Goal: Task Accomplishment & Management: Use online tool/utility

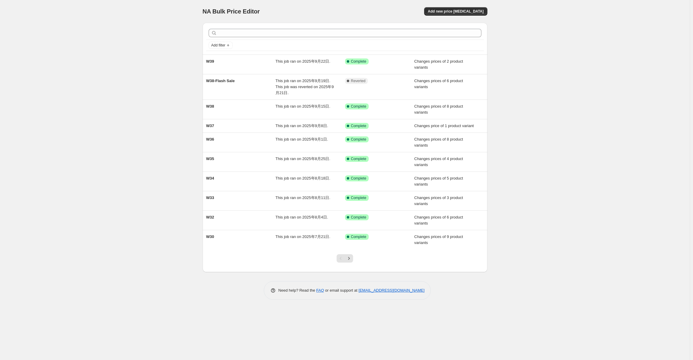
click at [362, 16] on div "NA Bulk Price Editor. This page is ready NA Bulk Price Editor Add new price [ME…" at bounding box center [345, 11] width 285 height 23
click at [479, 9] on span "Add new price [MEDICAL_DATA]" at bounding box center [456, 11] width 56 height 5
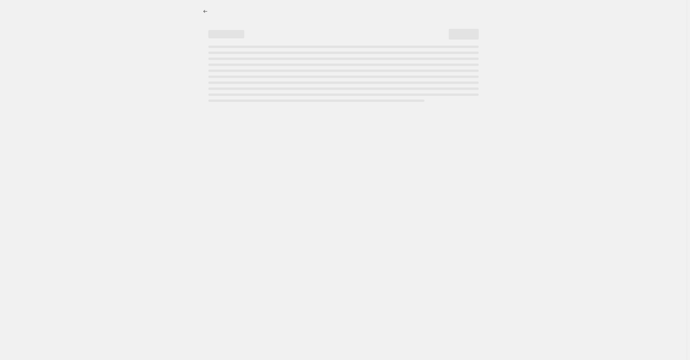
select select "percentage"
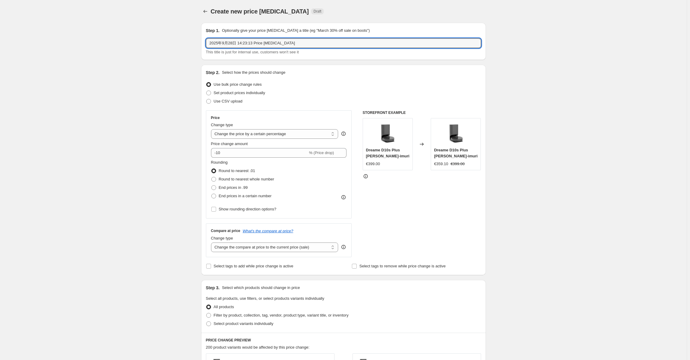
drag, startPoint x: 311, startPoint y: 42, endPoint x: 91, endPoint y: 49, distance: 220.5
click at [89, 43] on div "Create new price change job. This page is ready Create new price change job Dra…" at bounding box center [343, 300] width 687 height 600
paste input "W40-Flash Sale"
type input "W40-Flash Sale"
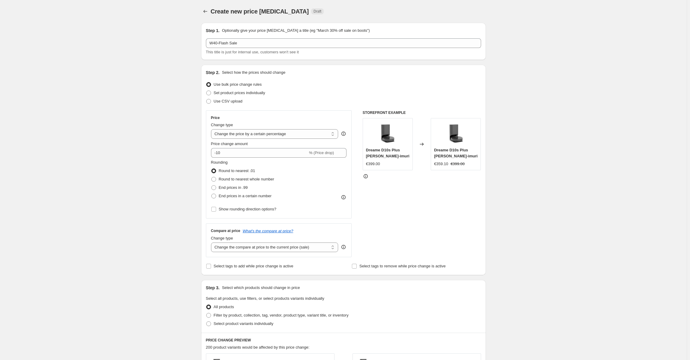
click at [106, 102] on div "Create new price change job. This page is ready Create new price change job Dra…" at bounding box center [343, 300] width 687 height 600
click at [231, 103] on span "Use CSV upload" at bounding box center [228, 101] width 29 height 4
click at [207, 99] on input "Use CSV upload" at bounding box center [206, 99] width 0 height 0
radio input "true"
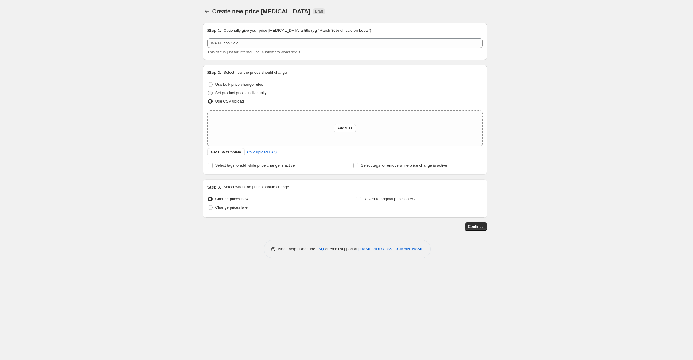
click at [249, 91] on span "Set product prices individually" at bounding box center [241, 93] width 52 height 4
click at [208, 91] on input "Set product prices individually" at bounding box center [208, 91] width 0 height 0
radio input "true"
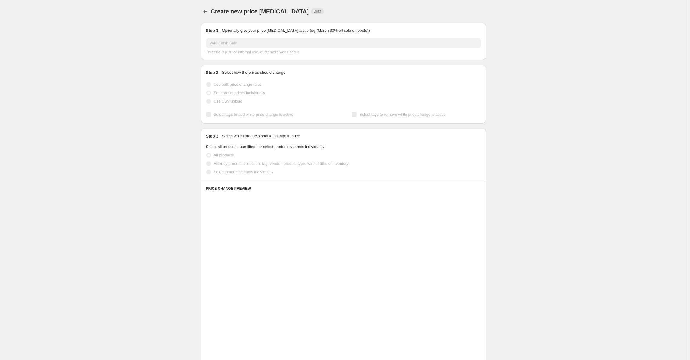
scroll to position [60, 0]
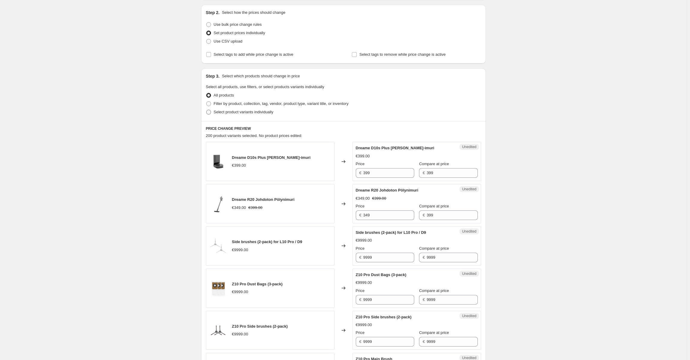
click at [220, 114] on span "Select product variants individually" at bounding box center [244, 112] width 60 height 4
click at [207, 110] on input "Select product variants individually" at bounding box center [206, 110] width 0 height 0
radio input "true"
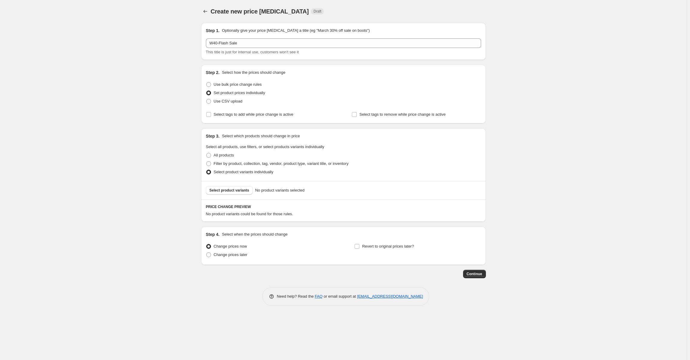
scroll to position [0, 0]
click at [232, 257] on span "Change prices later" at bounding box center [232, 255] width 34 height 4
click at [208, 253] on input "Change prices later" at bounding box center [208, 253] width 0 height 0
radio input "true"
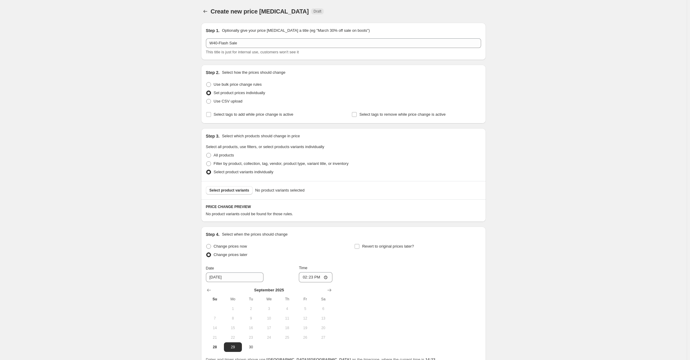
scroll to position [57, 0]
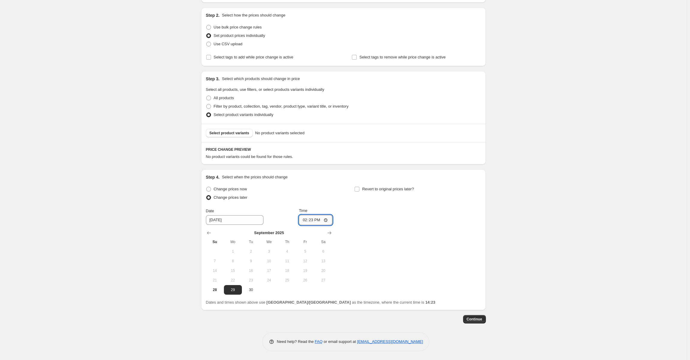
click at [316, 222] on input "14:23" at bounding box center [316, 220] width 34 height 10
type input "07:00"
click at [370, 190] on span "Revert to original prices later?" at bounding box center [388, 189] width 52 height 4
click at [360, 190] on input "Revert to original prices later?" at bounding box center [357, 189] width 5 height 5
checkbox input "true"
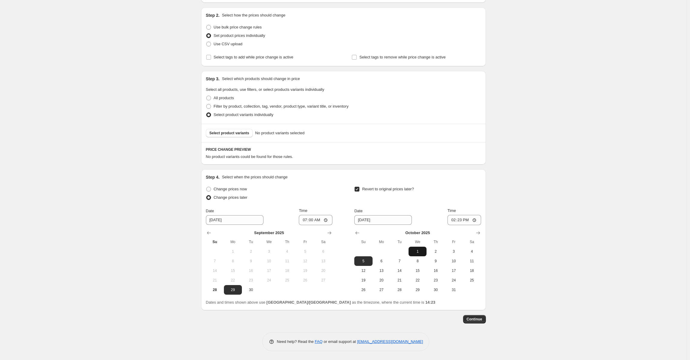
click at [418, 255] on button "1" at bounding box center [418, 252] width 18 height 10
type input "10/1/2025"
click at [461, 220] on input "14:23" at bounding box center [465, 220] width 34 height 10
type input "06:59"
click at [466, 196] on div "Revert to original prices later?" at bounding box center [418, 194] width 127 height 18
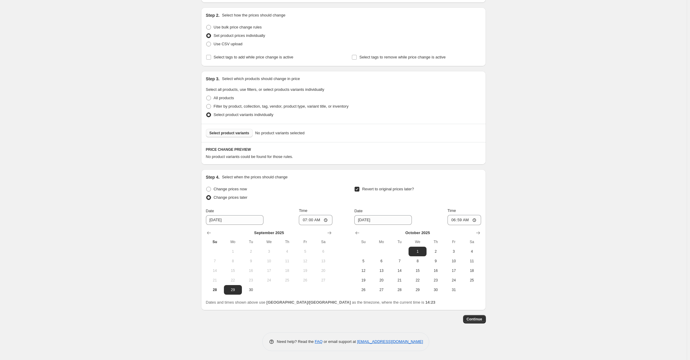
click at [242, 135] on span "Select product variants" at bounding box center [230, 133] width 40 height 5
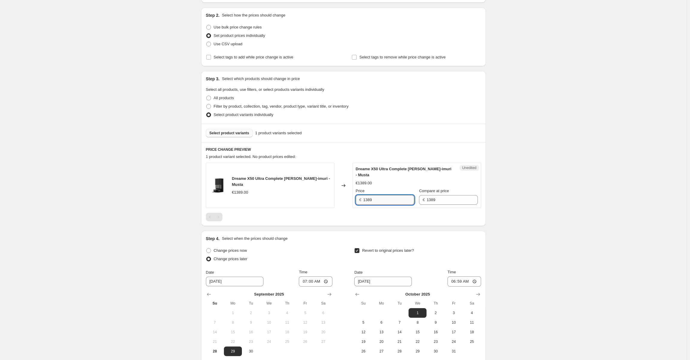
click at [384, 202] on input "1389" at bounding box center [389, 200] width 51 height 10
paste input "09"
type input "1099"
click at [392, 159] on div "1 product variant selected. 1 product price edited:" at bounding box center [343, 157] width 275 height 6
click at [220, 139] on div "Select product variants 1 product variants selected" at bounding box center [343, 133] width 285 height 18
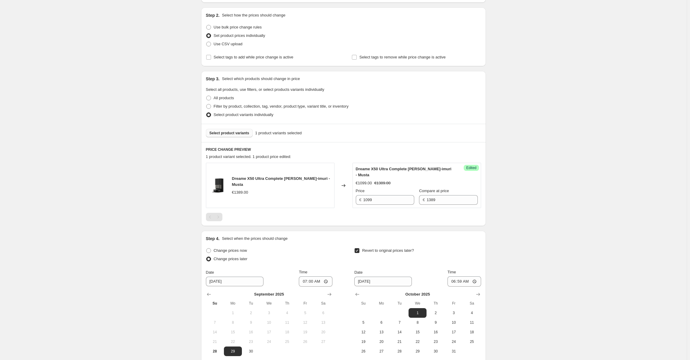
click at [222, 134] on span "Select product variants" at bounding box center [230, 133] width 40 height 5
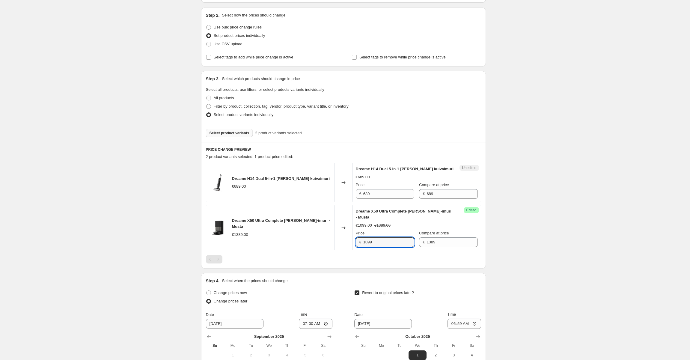
drag, startPoint x: 388, startPoint y: 244, endPoint x: 317, endPoint y: 241, distance: 71.4
click at [318, 241] on div "Dreame X50 Ultra Complete Robotti-imuri - Musta €1389.00 Changed to Success Edi…" at bounding box center [343, 227] width 275 height 45
click at [380, 241] on input "1099" at bounding box center [389, 243] width 51 height 10
drag, startPoint x: 379, startPoint y: 203, endPoint x: 378, endPoint y: 194, distance: 9.0
click at [379, 203] on div "Dreame H14 Dual 5-in-1 Märkä- ja kuivaimuri €689.00 Changed to Unedited Dreame …" at bounding box center [343, 207] width 275 height 88
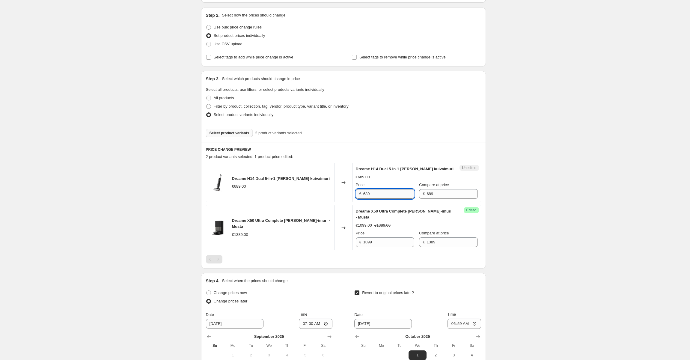
click at [378, 191] on input "689" at bounding box center [389, 194] width 51 height 10
paste input "54"
type input "549"
click at [279, 144] on div "PRICE CHANGE PREVIEW 2 product variants selected. 1 product price edited: Dream…" at bounding box center [343, 205] width 285 height 126
click at [223, 136] on button "Select product variants" at bounding box center [229, 133] width 47 height 8
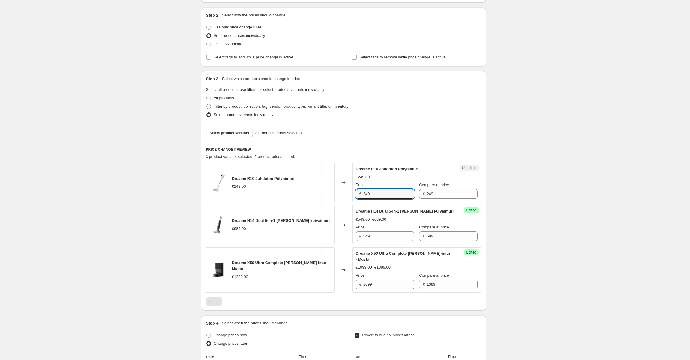
drag, startPoint x: 384, startPoint y: 198, endPoint x: 275, endPoint y: 192, distance: 109.3
click at [274, 192] on div "Dreame R10 Johdoton Pölynimuri €249.00 Changed to Unedited Dreame R10 Johdoton …" at bounding box center [343, 182] width 275 height 39
paste input "19"
type input "199"
click at [385, 148] on h6 "PRICE CHANGE PREVIEW" at bounding box center [343, 149] width 275 height 5
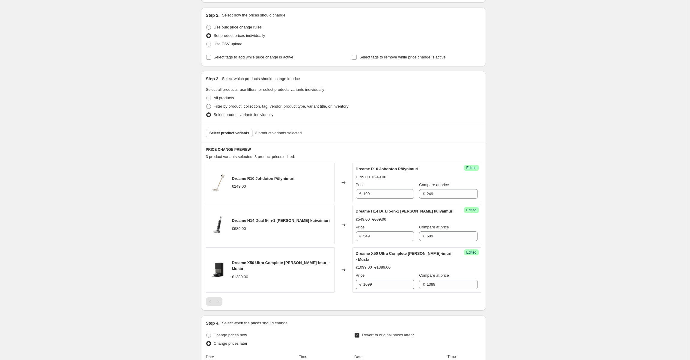
click at [239, 139] on div "Select product variants 3 product variants selected" at bounding box center [343, 133] width 285 height 18
click at [238, 133] on span "Select product variants" at bounding box center [230, 133] width 40 height 5
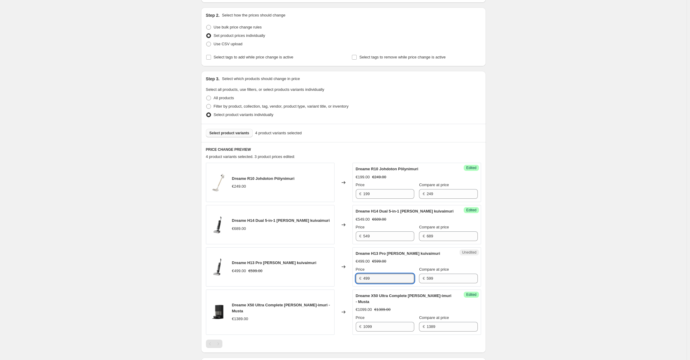
drag, startPoint x: 358, startPoint y: 276, endPoint x: 319, endPoint y: 267, distance: 40.9
click at [322, 268] on div "Dreame H13 Pro Märkä- ja kuivaimuri €499.00 €599.00 Changed to Unedited Dreame …" at bounding box center [343, 266] width 275 height 39
paste input "24"
type input "249"
click at [394, 130] on div "Select product variants 4 product variants selected" at bounding box center [343, 133] width 275 height 8
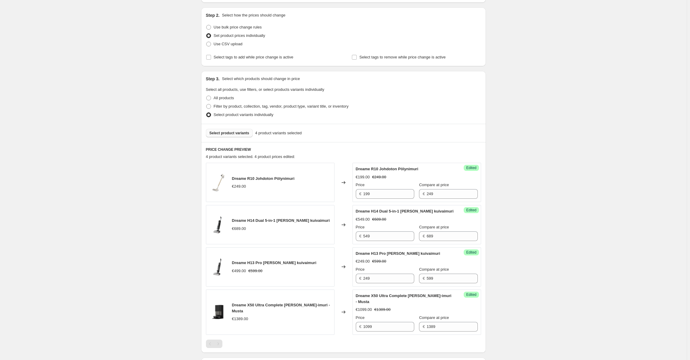
click at [238, 133] on span "Select product variants" at bounding box center [230, 133] width 40 height 5
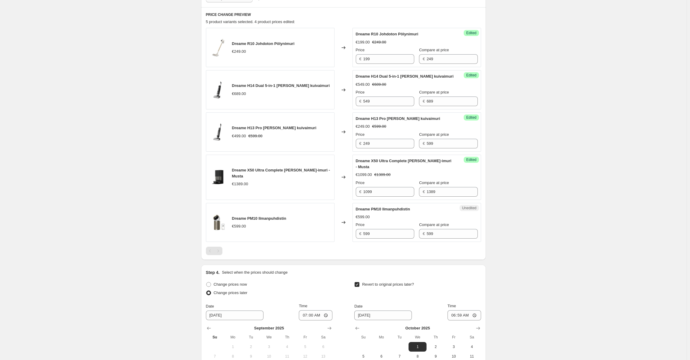
scroll to position [267, 0]
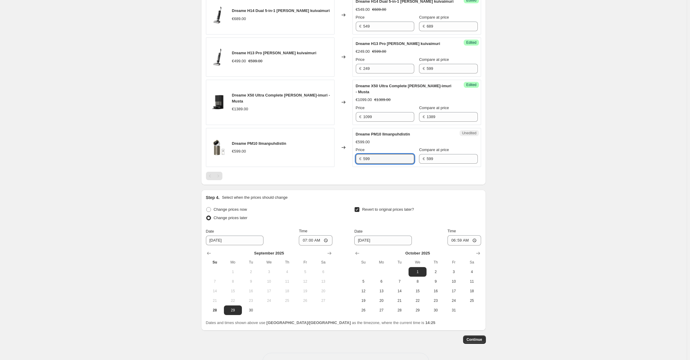
drag, startPoint x: 382, startPoint y: 157, endPoint x: 295, endPoint y: 157, distance: 86.4
click at [295, 157] on div "Dreame PM10 Ilmanpuhdistin €599.00 Changed to Unedited Dreame PM10 Ilmanpuhdist…" at bounding box center [343, 147] width 275 height 39
paste input "44"
type input "449"
drag, startPoint x: 354, startPoint y: 177, endPoint x: 344, endPoint y: 171, distance: 11.0
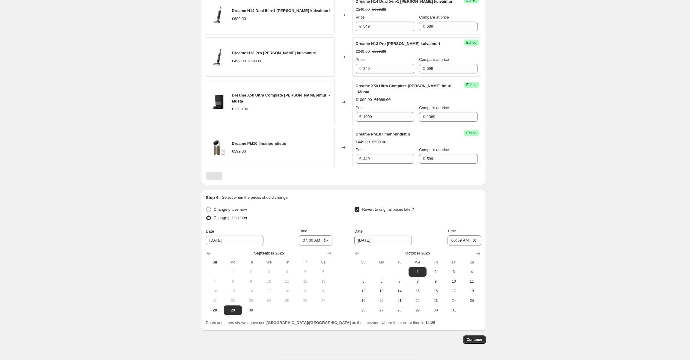
click at [353, 177] on div at bounding box center [343, 176] width 275 height 8
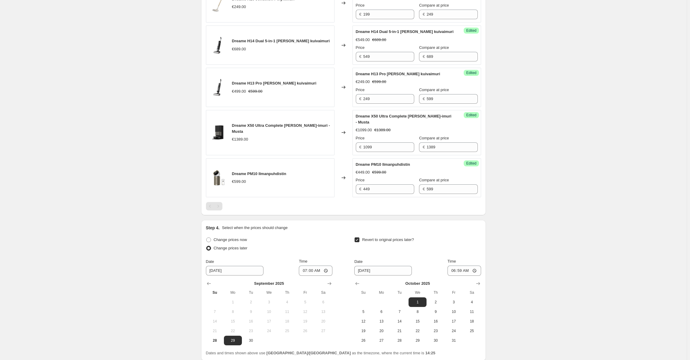
scroll to position [177, 0]
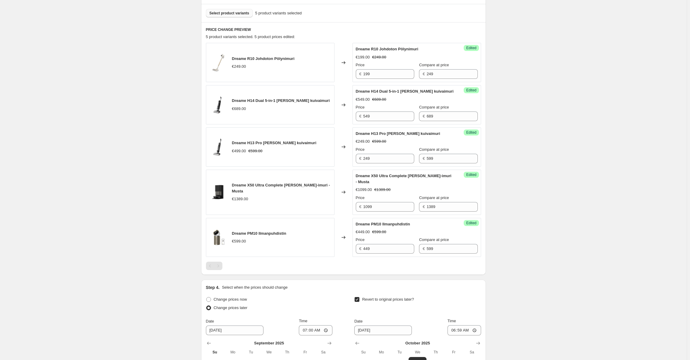
click at [235, 16] on button "Select product variants" at bounding box center [229, 13] width 47 height 8
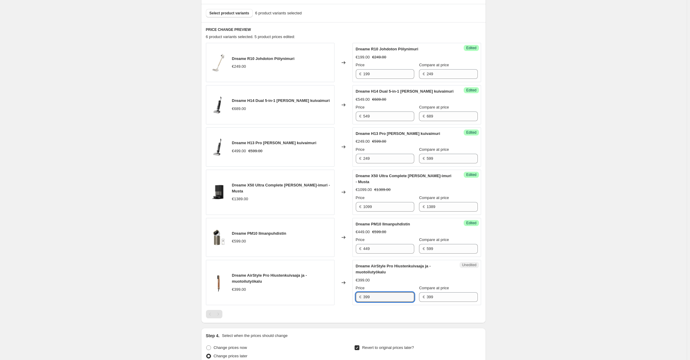
drag, startPoint x: 361, startPoint y: 296, endPoint x: 334, endPoint y: 293, distance: 26.9
click at [334, 293] on div "Dreame AirStyle Pro Hiustenkuivaaja ja -muotoilutyökalu €399.00 Changed to Uned…" at bounding box center [343, 282] width 275 height 45
paste input "24"
type input "249"
drag, startPoint x: 531, startPoint y: 271, endPoint x: 520, endPoint y: 272, distance: 10.2
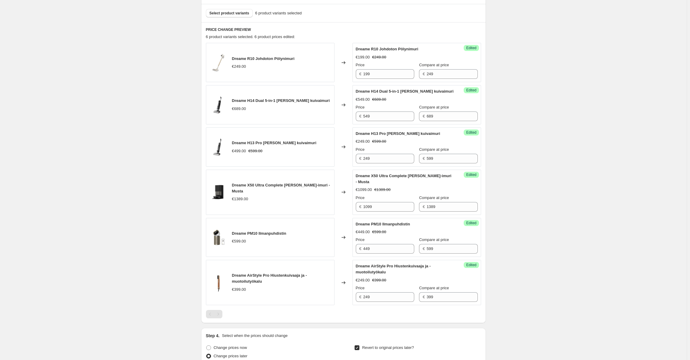
click at [531, 271] on div "Create new price change job. This page is ready Create new price change job Dra…" at bounding box center [343, 171] width 687 height 696
click at [476, 278] on div "Success Edited Dreame AirStyle Pro Hiustenkuivaaja ja -muotoilutyökalu €249.00 …" at bounding box center [417, 282] width 129 height 45
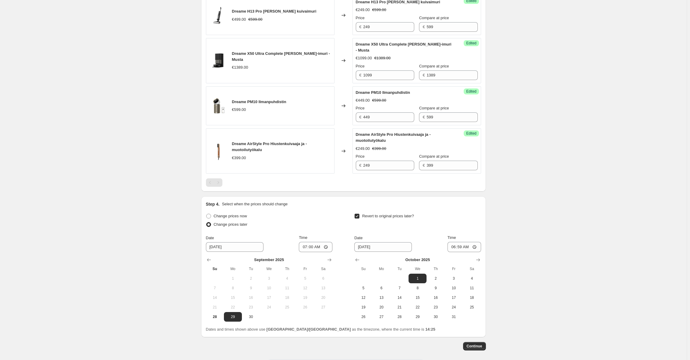
scroll to position [336, 0]
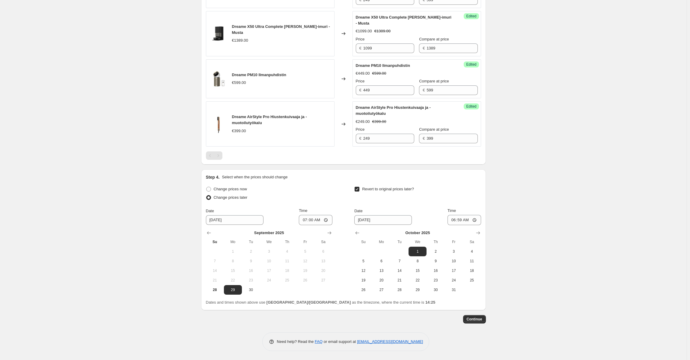
click at [480, 325] on div "Step 1. Optionally give your price change job a title (eg "March 30% off sale o…" at bounding box center [343, 16] width 285 height 669
click at [481, 323] on button "Continue" at bounding box center [474, 319] width 23 height 8
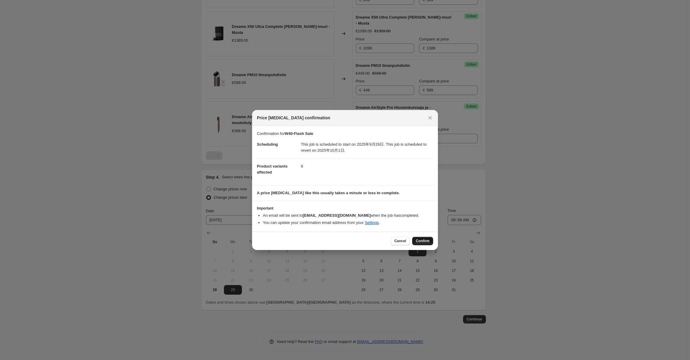
click at [432, 240] on button "Confirm" at bounding box center [422, 241] width 21 height 8
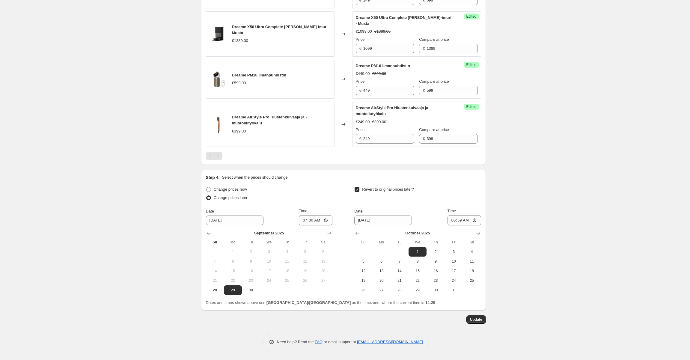
scroll to position [373, 0]
click at [474, 320] on span "Update" at bounding box center [476, 319] width 12 height 5
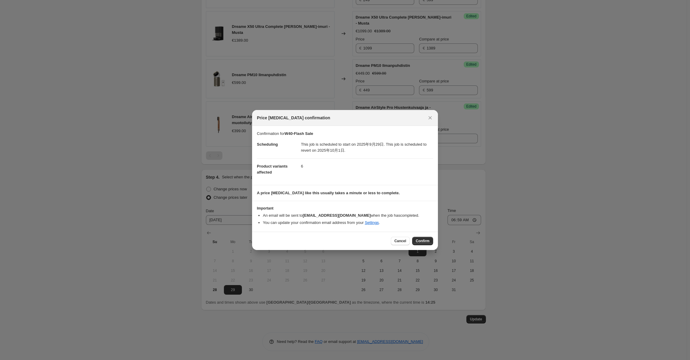
click at [425, 243] on span "Confirm" at bounding box center [423, 241] width 14 height 5
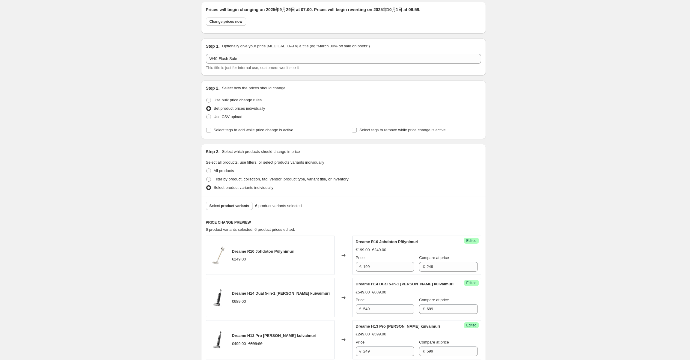
scroll to position [0, 0]
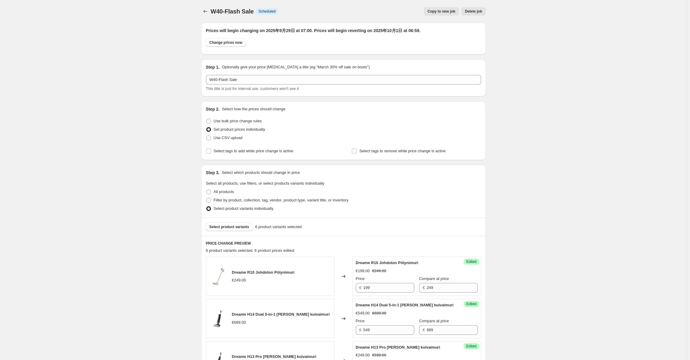
click at [125, 121] on div "W40-Flash Sale. This page is ready W40-Flash Sale Info Scheduled Copy to new jo…" at bounding box center [343, 366] width 687 height 733
click at [207, 8] on button "Price change jobs" at bounding box center [205, 11] width 8 height 8
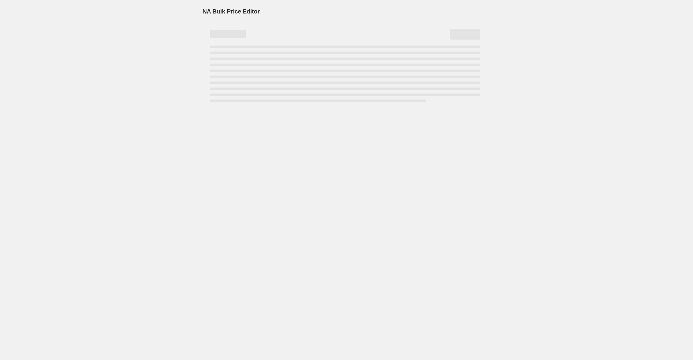
drag, startPoint x: 131, startPoint y: 50, endPoint x: 118, endPoint y: 37, distance: 18.7
click at [130, 50] on div "NA Bulk Price Editor. This page is ready NA Bulk Price Editor" at bounding box center [345, 180] width 690 height 360
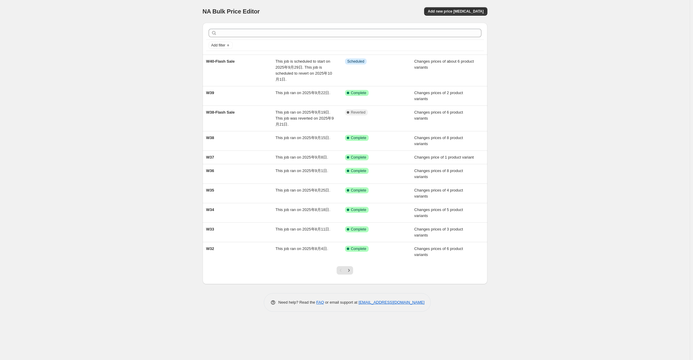
drag, startPoint x: 134, startPoint y: 85, endPoint x: 127, endPoint y: 59, distance: 26.9
click at [133, 85] on div "NA Bulk Price Editor. This page is ready NA Bulk Price Editor Add new price cha…" at bounding box center [345, 180] width 690 height 360
drag, startPoint x: 213, startPoint y: 61, endPoint x: 199, endPoint y: 62, distance: 14.2
click at [199, 62] on div "Add filter W40-Flash Sale This job is scheduled to start on 2025年9月29日. This jo…" at bounding box center [343, 151] width 290 height 266
copy span "W40"
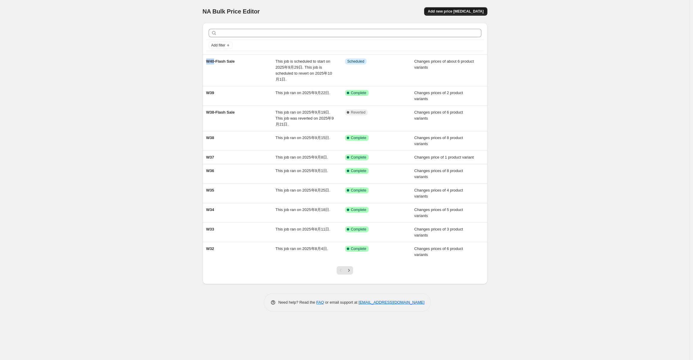
click at [461, 10] on span "Add new price change job" at bounding box center [456, 11] width 56 height 5
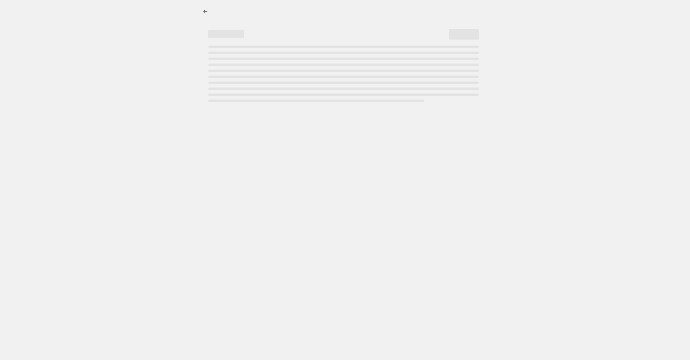
select select "percentage"
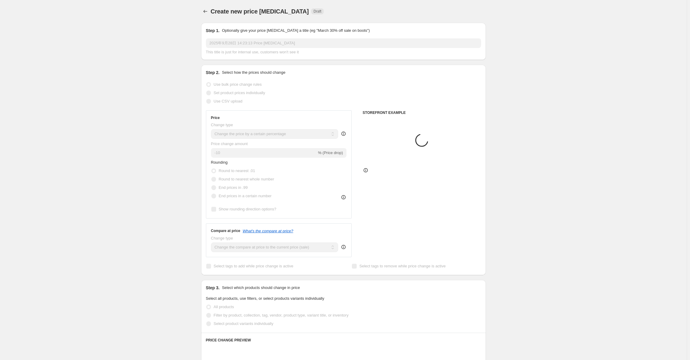
drag, startPoint x: 287, startPoint y: 49, endPoint x: 312, endPoint y: 43, distance: 25.7
click at [287, 50] on span "This title is just for internal use, customers won't see it" at bounding box center [252, 52] width 93 height 4
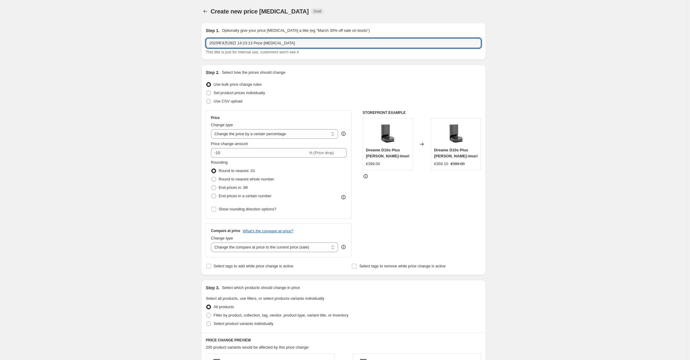
drag, startPoint x: 169, startPoint y: 45, endPoint x: 105, endPoint y: 49, distance: 63.7
click at [127, 45] on div "Create new price change job. This page is ready Create new price change job Dra…" at bounding box center [343, 300] width 687 height 600
paste input "W40"
type input "W40"
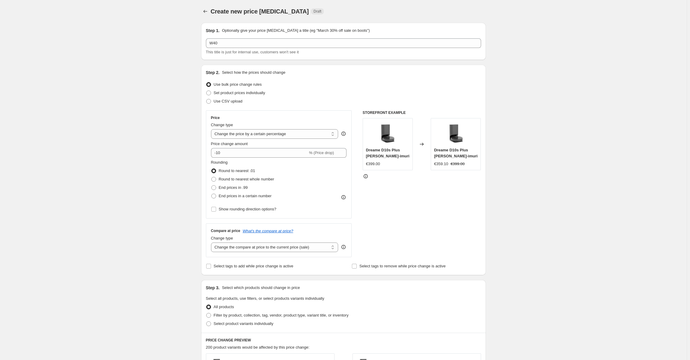
click at [143, 99] on div "Create new price change job. This page is ready Create new price change job Dra…" at bounding box center [343, 300] width 687 height 600
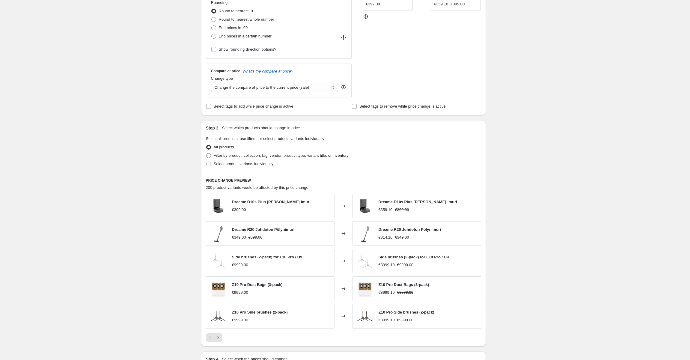
scroll to position [180, 0]
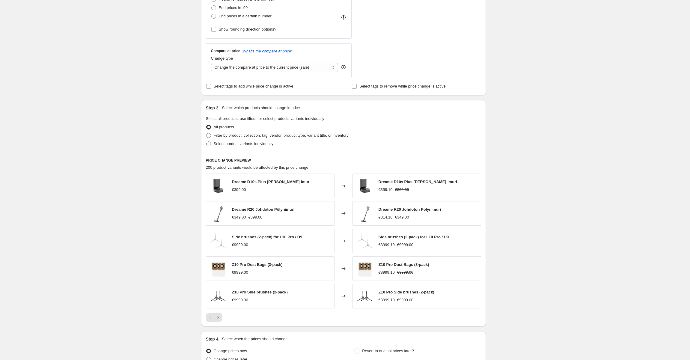
click at [247, 145] on span "Select product variants individually" at bounding box center [244, 144] width 60 height 4
click at [207, 142] on input "Select product variants individually" at bounding box center [206, 142] width 0 height 0
radio input "true"
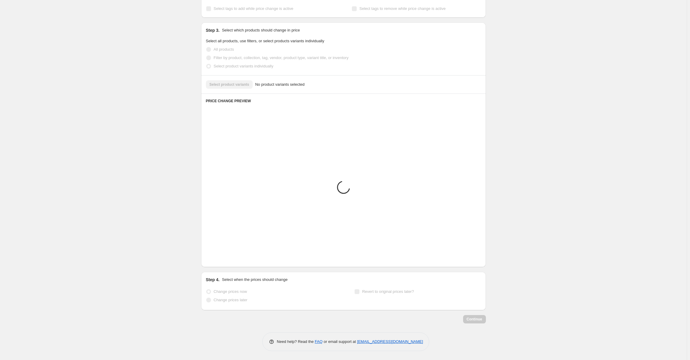
scroll to position [107, 0]
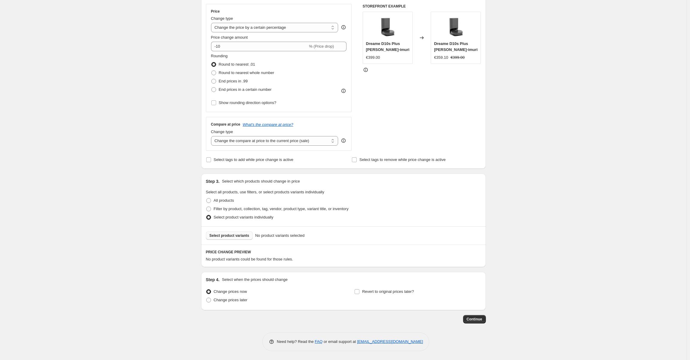
click at [242, 235] on span "Select product variants" at bounding box center [230, 235] width 40 height 5
click at [238, 297] on label "Change prices later" at bounding box center [227, 300] width 42 height 8
click at [207, 298] on input "Change prices later" at bounding box center [206, 298] width 0 height 0
radio input "true"
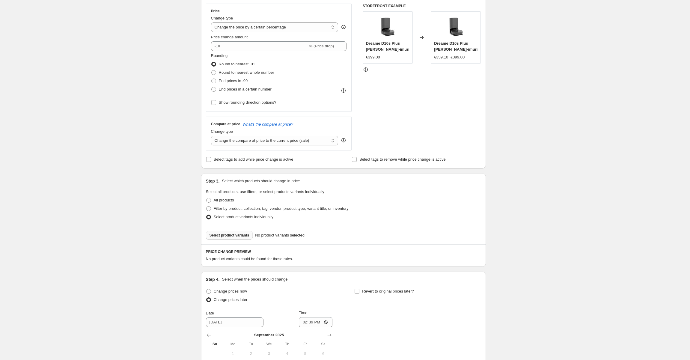
click at [229, 238] on button "Select product variants" at bounding box center [229, 235] width 47 height 8
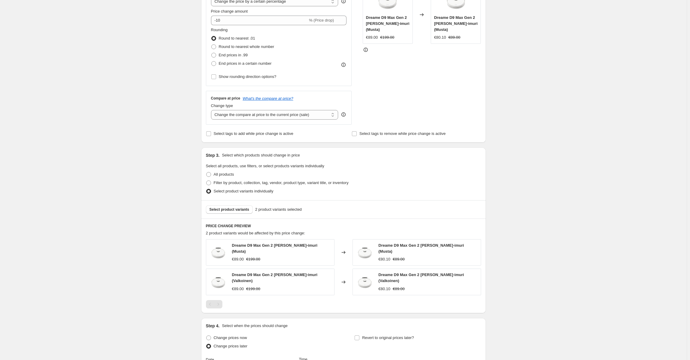
scroll to position [8, 0]
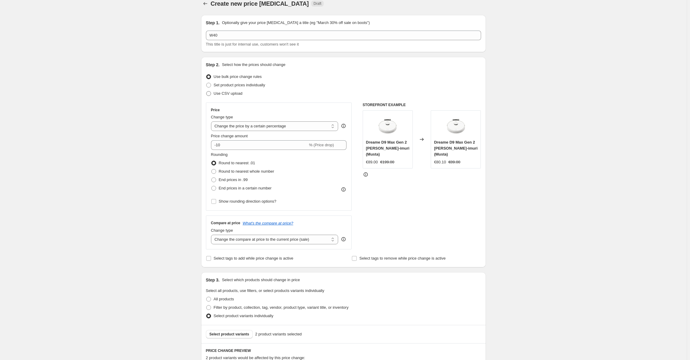
click at [222, 93] on span "Use CSV upload" at bounding box center [228, 93] width 29 height 4
click at [207, 91] on input "Use CSV upload" at bounding box center [206, 91] width 0 height 0
radio input "true"
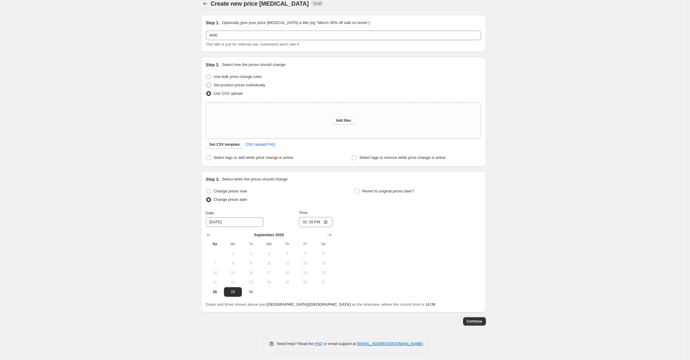
click at [242, 85] on span "Set product prices individually" at bounding box center [240, 85] width 52 height 4
click at [207, 83] on input "Set product prices individually" at bounding box center [206, 83] width 0 height 0
radio input "true"
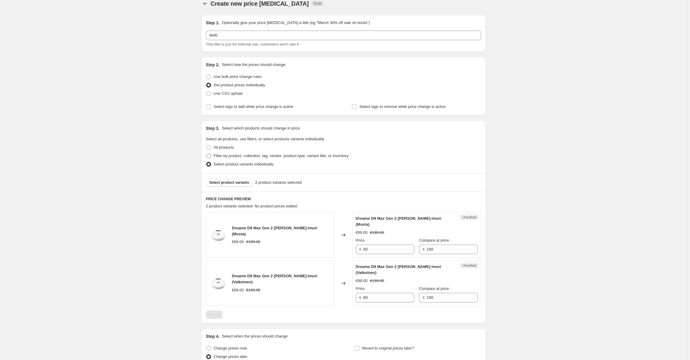
click at [265, 158] on span "Filter by product, collection, tag, vendor, product type, variant title, or inv…" at bounding box center [281, 156] width 135 height 4
click at [207, 154] on input "Filter by product, collection, tag, vendor, product type, variant title, or inv…" at bounding box center [206, 154] width 0 height 0
radio input "true"
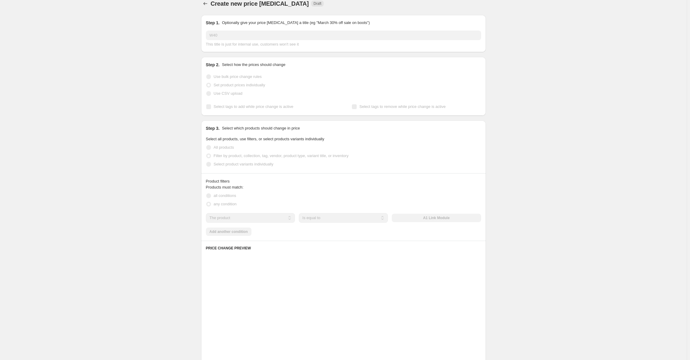
click at [235, 163] on span "Select product variants individually" at bounding box center [244, 164] width 60 height 4
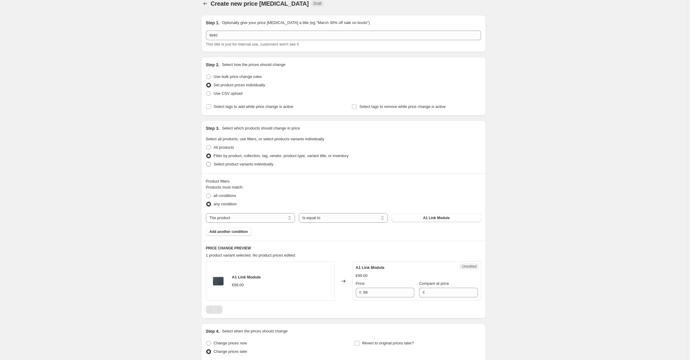
click at [242, 165] on span "Select product variants individually" at bounding box center [244, 164] width 60 height 4
click at [207, 162] on input "Select product variants individually" at bounding box center [206, 162] width 0 height 0
radio input "true"
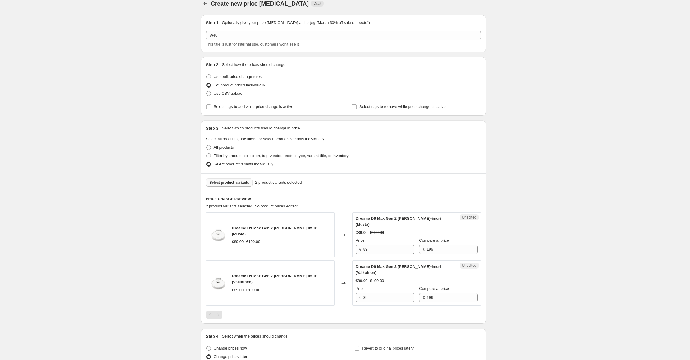
click at [235, 181] on span "Select product variants" at bounding box center [230, 182] width 40 height 5
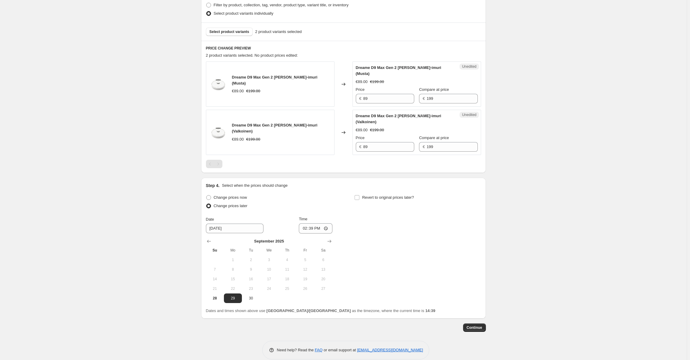
scroll to position [161, 0]
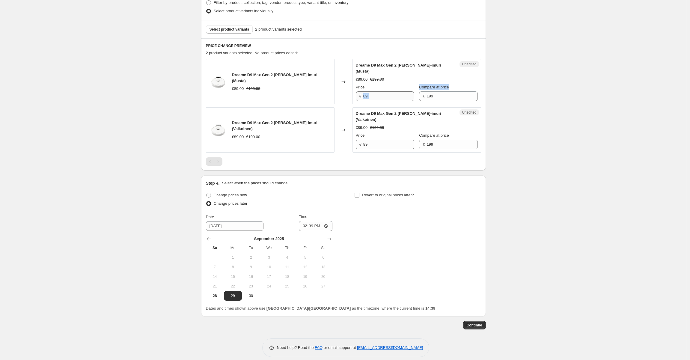
drag, startPoint x: 436, startPoint y: 85, endPoint x: 378, endPoint y: 88, distance: 58.3
click at [370, 87] on div "Price € 89 Compare at price € 199" at bounding box center [417, 92] width 122 height 17
click at [427, 91] on input "199" at bounding box center [452, 96] width 51 height 10
click at [372, 91] on input "89" at bounding box center [389, 96] width 51 height 10
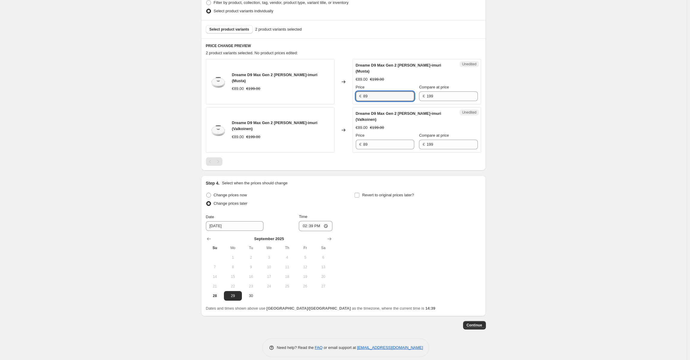
paste input "19"
type input "199"
drag, startPoint x: 456, startPoint y: 144, endPoint x: 450, endPoint y: 139, distance: 8.2
click at [455, 144] on div "Unedited Dreame D9 Max Gen 2 Robotti-imuri (Valkoinen) €89.00 €199.00 Price € 8…" at bounding box center [417, 129] width 129 height 45
drag, startPoint x: 439, startPoint y: 133, endPoint x: 367, endPoint y: 133, distance: 72.6
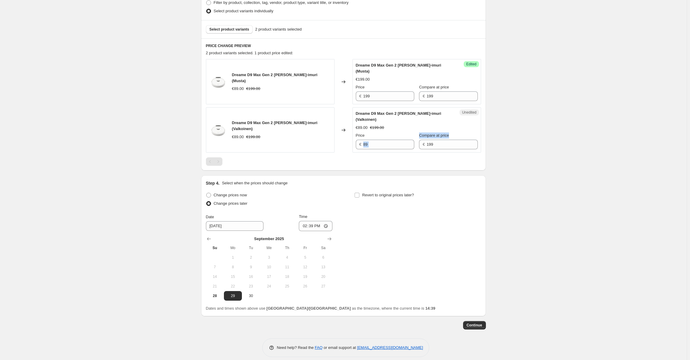
click at [370, 133] on div "Price € 89 Compare at price € 199" at bounding box center [417, 141] width 122 height 17
click at [431, 140] on input "199" at bounding box center [452, 145] width 51 height 10
click at [430, 140] on input "199" at bounding box center [452, 145] width 51 height 10
click at [364, 141] on div "€ 89" at bounding box center [385, 145] width 58 height 10
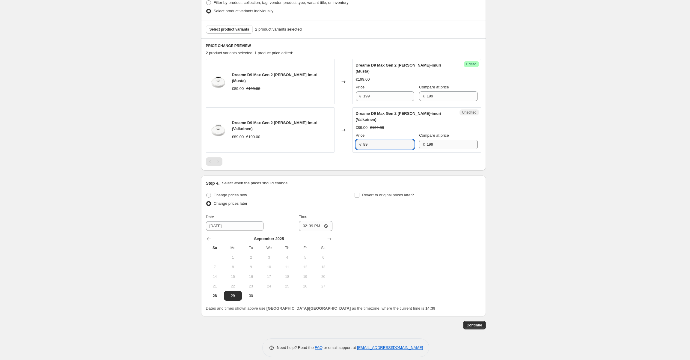
paste input "19"
type input "199"
click at [518, 145] on div "Create new price change job. This page is ready Create new price change job Dra…" at bounding box center [343, 102] width 687 height 527
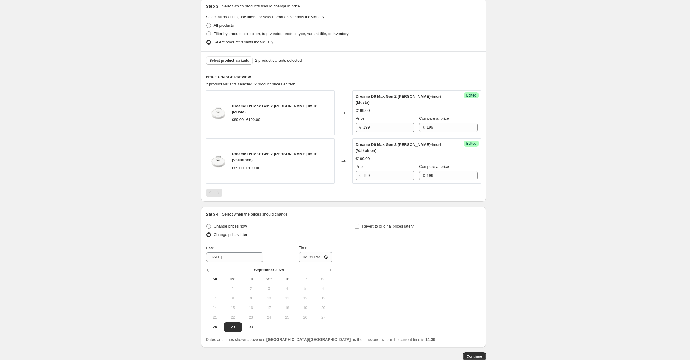
scroll to position [101, 0]
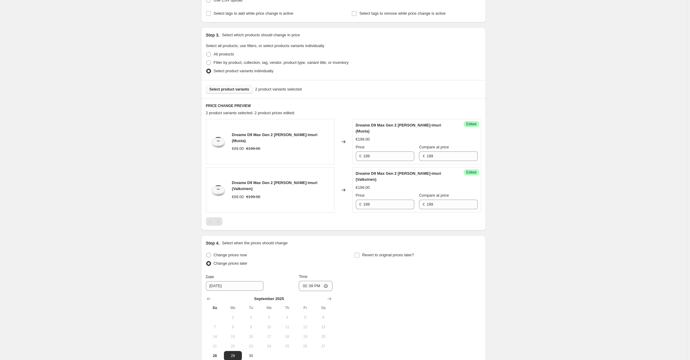
click at [228, 86] on button "Select product variants" at bounding box center [229, 89] width 47 height 8
click at [232, 92] on button "Select product variants" at bounding box center [229, 89] width 47 height 8
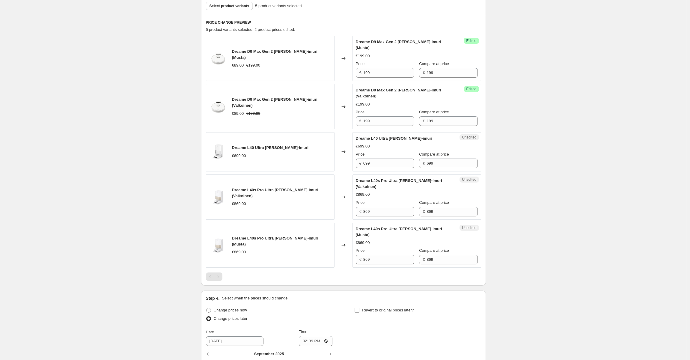
scroll to position [191, 0]
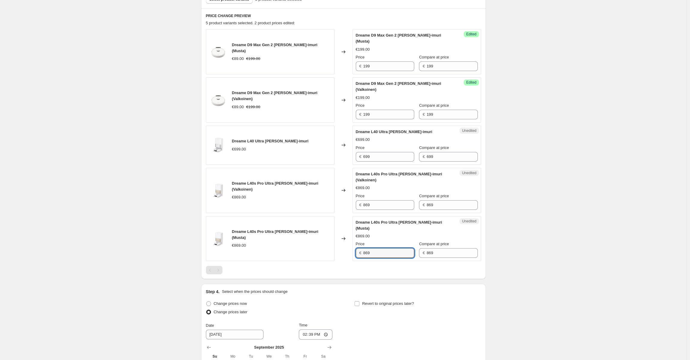
drag, startPoint x: 395, startPoint y: 241, endPoint x: 352, endPoint y: 243, distance: 42.9
click at [339, 242] on div "Dreame L40s Pro Ultra Robotti-imuri (Musta) €869.00 Changed to Unedited Dreame …" at bounding box center [343, 238] width 275 height 45
type input "779"
click at [378, 229] on div "Dreame L40s Pro Ultra Robotti-imuri (Musta) €869.00 Price € 779 Compare at pric…" at bounding box center [417, 239] width 122 height 39
click at [370, 250] on div "Dreame D9 Max Gen 2 Robotti-imuri (Musta) €89.00 €199.00 Changed to Success Edi…" at bounding box center [343, 151] width 275 height 245
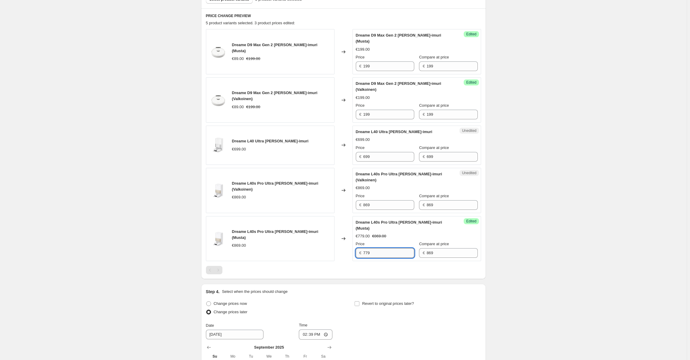
drag, startPoint x: 371, startPoint y: 239, endPoint x: 379, endPoint y: 241, distance: 7.7
click at [371, 248] on input "779" at bounding box center [389, 253] width 51 height 10
drag, startPoint x: 377, startPoint y: 151, endPoint x: 340, endPoint y: 154, distance: 36.7
click at [340, 154] on div "Dreame L40 Ultra AE Robotti-imuri €699.00 Changed to Unedited Dreame L40 Ultra …" at bounding box center [343, 145] width 275 height 39
type input "599"
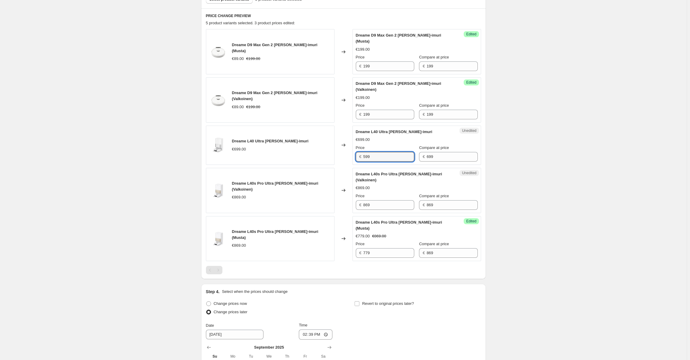
click at [394, 137] on div "€699.00" at bounding box center [417, 140] width 122 height 6
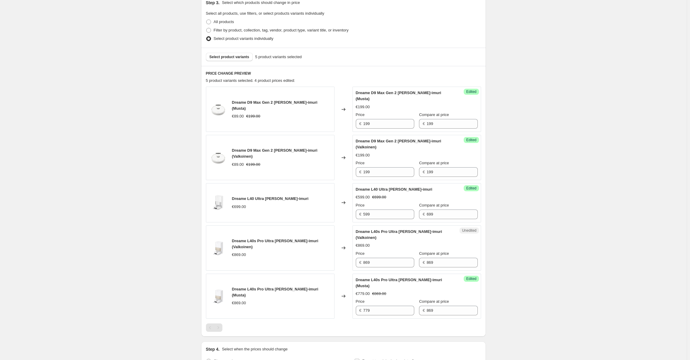
scroll to position [131, 0]
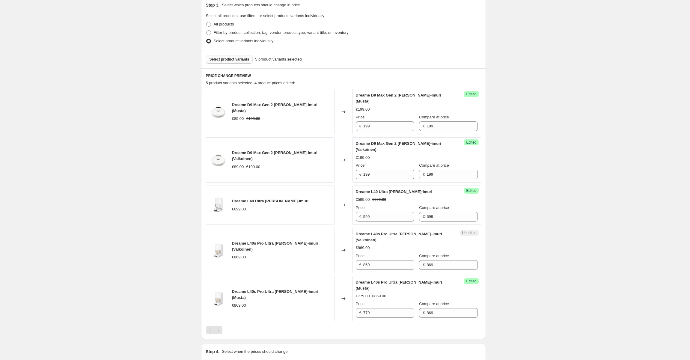
click at [233, 63] on button "Select product variants" at bounding box center [229, 59] width 47 height 8
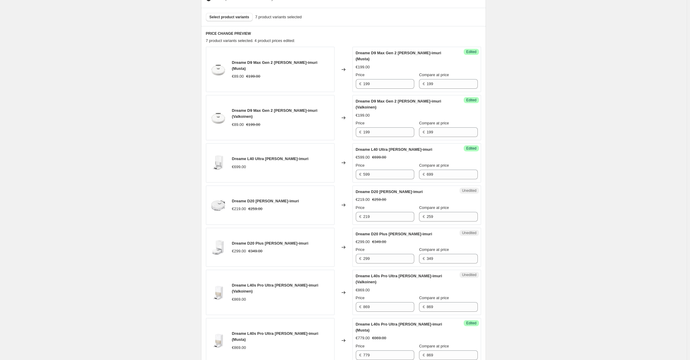
scroll to position [251, 0]
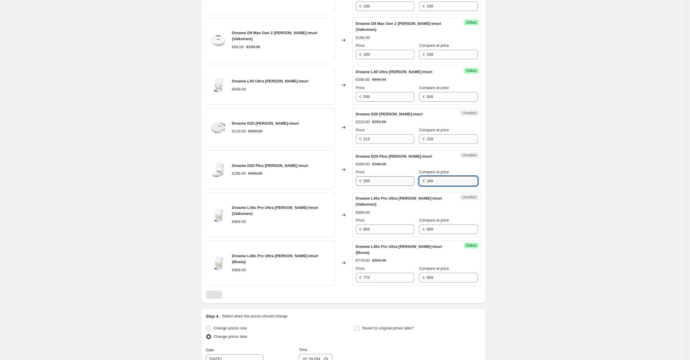
drag, startPoint x: 408, startPoint y: 178, endPoint x: 368, endPoint y: 178, distance: 39.6
click at [368, 178] on div "Price € 299 Compare at price € 349" at bounding box center [417, 177] width 122 height 17
click at [379, 176] on input "299" at bounding box center [389, 181] width 51 height 10
paste input "34"
type input "349"
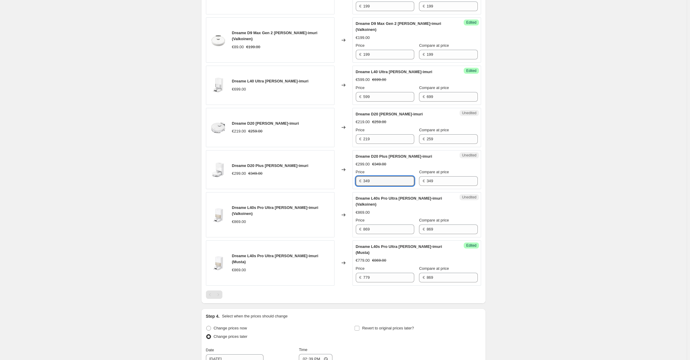
click at [554, 164] on div "Create new price change job. This page is ready Create new price change job Dra…" at bounding box center [343, 124] width 687 height 750
drag, startPoint x: 448, startPoint y: 136, endPoint x: 379, endPoint y: 136, distance: 69.0
click at [380, 136] on div "Price € 219 Compare at price € 259" at bounding box center [417, 135] width 122 height 17
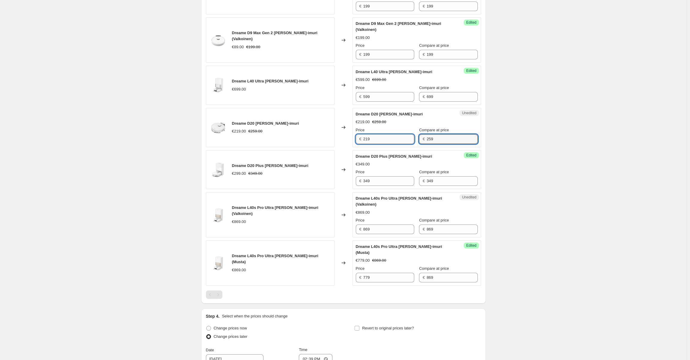
click at [401, 134] on input "219" at bounding box center [389, 139] width 51 height 10
paste input "5"
type input "259"
drag, startPoint x: 531, startPoint y: 150, endPoint x: 530, endPoint y: 153, distance: 3.2
click at [531, 150] on div "Create new price change job. This page is ready Create new price change job Dra…" at bounding box center [343, 124] width 687 height 750
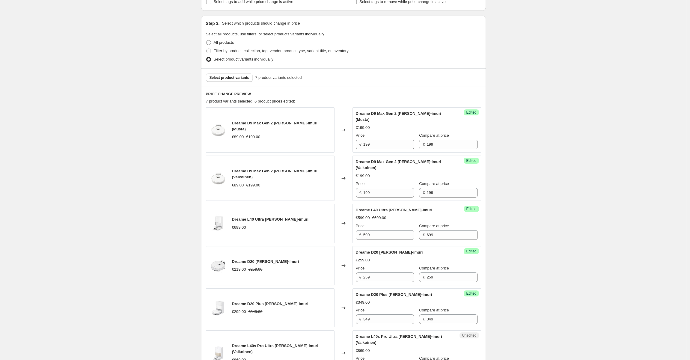
scroll to position [101, 0]
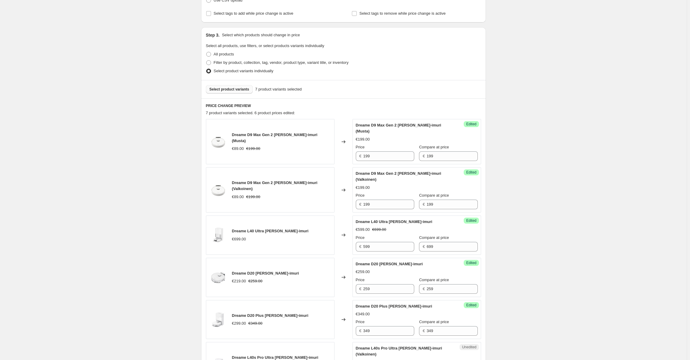
click at [226, 92] on button "Select product variants" at bounding box center [229, 89] width 47 height 8
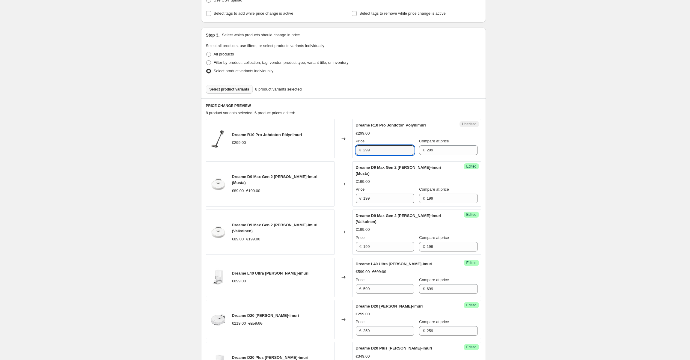
drag, startPoint x: 367, startPoint y: 150, endPoint x: 364, endPoint y: 149, distance: 3.0
click at [364, 149] on div "€ 299" at bounding box center [385, 150] width 58 height 10
click at [368, 149] on input "929" at bounding box center [389, 150] width 51 height 10
drag, startPoint x: 379, startPoint y: 150, endPoint x: 359, endPoint y: 147, distance: 19.5
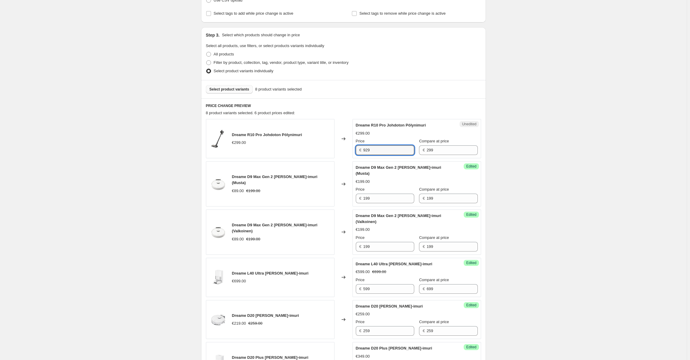
click at [359, 147] on div "€ 929" at bounding box center [385, 150] width 58 height 10
type input "229"
click at [399, 139] on div "Price" at bounding box center [385, 141] width 58 height 6
click at [400, 128] on div "Dreame R10 Pro Johdoton Pölynimuri" at bounding box center [405, 125] width 98 height 6
click at [229, 87] on span "Select product variants" at bounding box center [230, 89] width 40 height 5
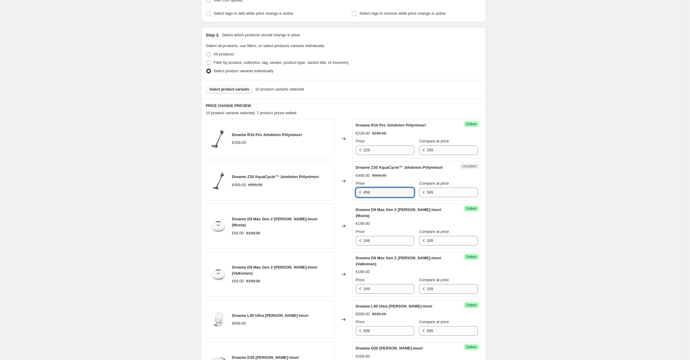
drag, startPoint x: 376, startPoint y: 193, endPoint x: 357, endPoint y: 192, distance: 19.9
click at [350, 192] on div "Dreame Z30 AquaCycle™ Johdoton Pölynimuri €499.00 €599.00 Changed to Unedited D…" at bounding box center [343, 180] width 275 height 39
drag, startPoint x: 413, startPoint y: 192, endPoint x: 379, endPoint y: 189, distance: 34.9
click at [379, 189] on div "Price € 499 Compare at price € 599" at bounding box center [417, 189] width 122 height 17
click at [376, 190] on input "499" at bounding box center [389, 193] width 51 height 10
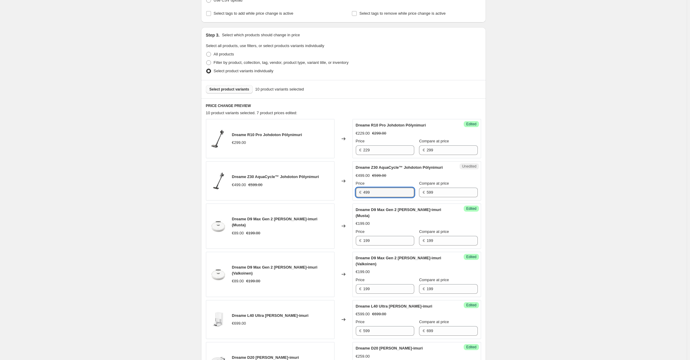
paste input "5"
type input "599"
click at [525, 178] on div "Create new price change job. This page is ready Create new price change job Dra…" at bounding box center [343, 337] width 687 height 877
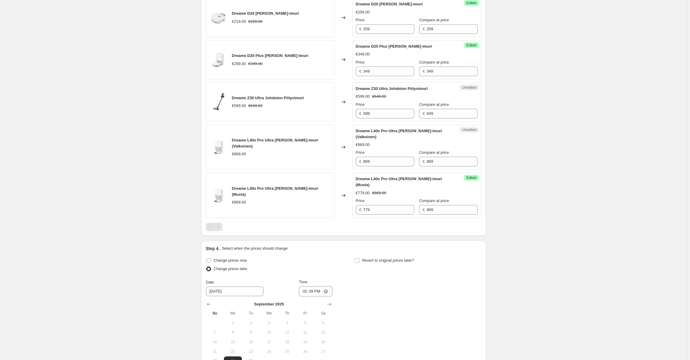
scroll to position [461, 0]
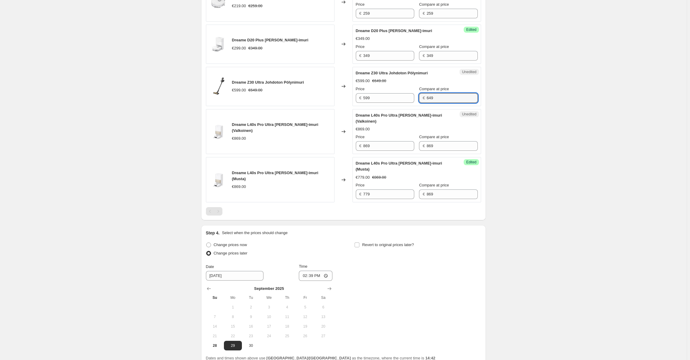
drag, startPoint x: 448, startPoint y: 92, endPoint x: 355, endPoint y: 91, distance: 92.7
click at [355, 91] on div "Unedited Dreame Z30 Ultra Johdoton Pölynimuri €599.00 €649.00 Price € 599 Compa…" at bounding box center [417, 86] width 129 height 39
click at [379, 93] on input "599" at bounding box center [389, 98] width 51 height 10
paste input "64"
type input "649"
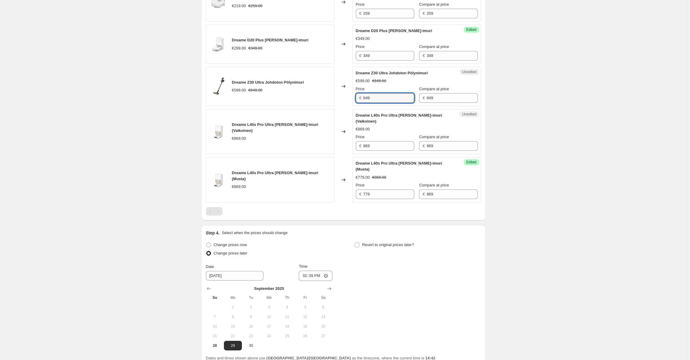
drag, startPoint x: 510, startPoint y: 87, endPoint x: 509, endPoint y: 94, distance: 6.9
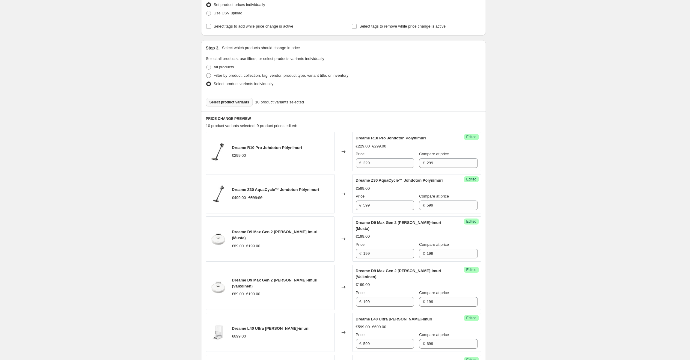
scroll to position [11, 0]
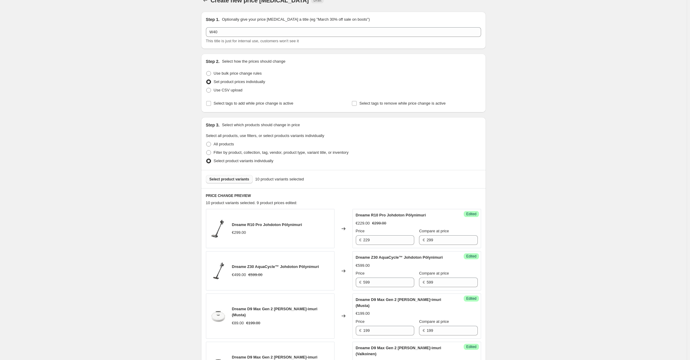
click at [235, 178] on span "Select product variants" at bounding box center [230, 179] width 40 height 5
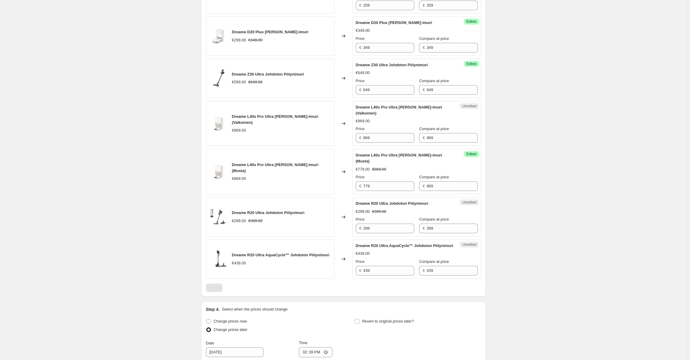
scroll to position [551, 0]
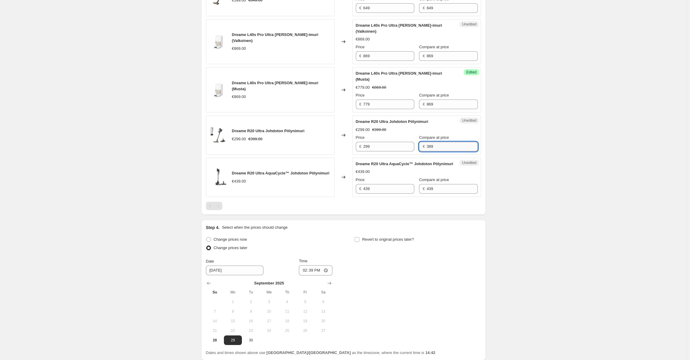
click at [427, 142] on input "399" at bounding box center [452, 147] width 51 height 10
click at [387, 142] on input "299" at bounding box center [389, 147] width 51 height 10
paste input "3"
type input "399"
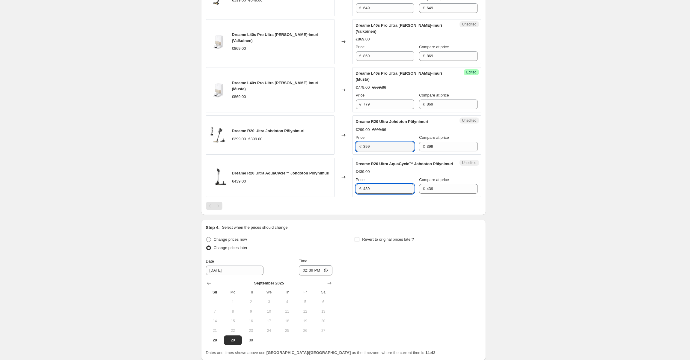
click at [383, 186] on input "439" at bounding box center [389, 189] width 51 height 10
drag, startPoint x: 378, startPoint y: 184, endPoint x: 351, endPoint y: 186, distance: 27.1
click at [348, 185] on div "Dreame R20 Ultra AquaCycle™ Johdoton Pölynimuri €439.00 Changed to Unedited Dre…" at bounding box center [343, 177] width 275 height 39
type input "349"
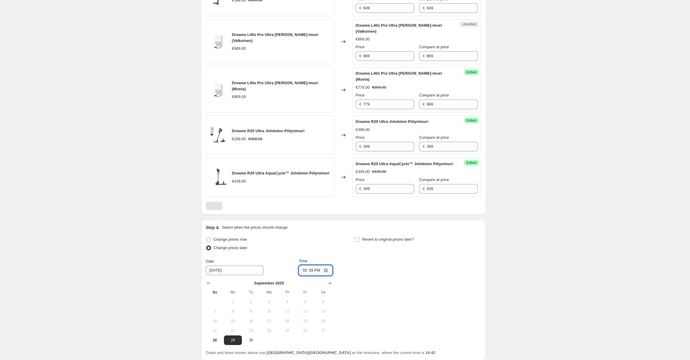
click at [315, 265] on input "14:39" at bounding box center [316, 270] width 34 height 10
type input "07:01"
click at [356, 262] on div "Change prices now Change prices later Date 9/29/2025 Time 07:01 September 2025 …" at bounding box center [343, 290] width 275 height 110
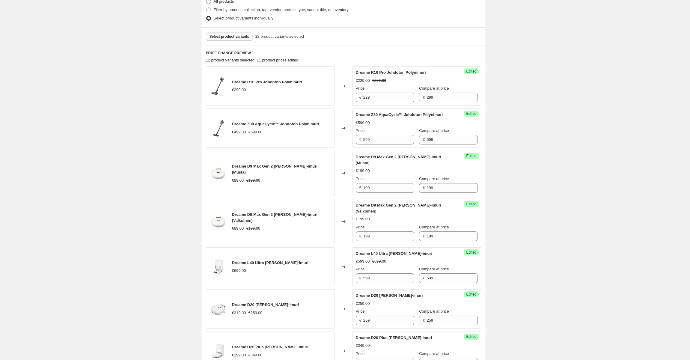
scroll to position [150, 0]
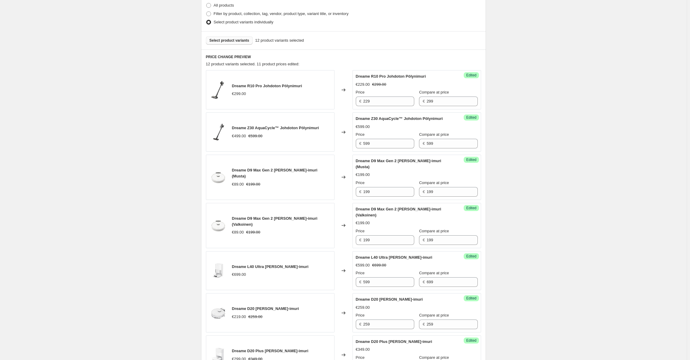
click at [229, 38] on button "Select product variants" at bounding box center [229, 40] width 47 height 8
click at [251, 90] on div "Dreame R10 Pro Johdoton Pölynimuri €299.00" at bounding box center [267, 90] width 70 height 14
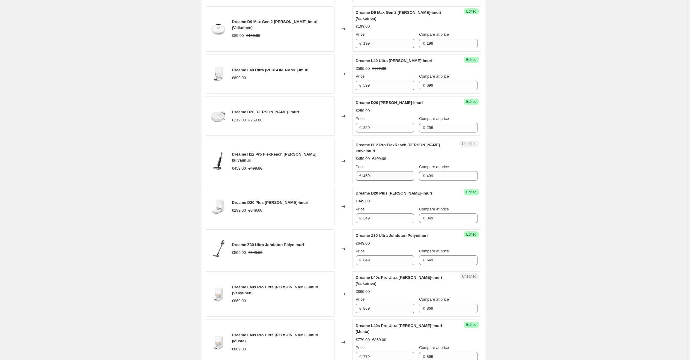
scroll to position [360, 0]
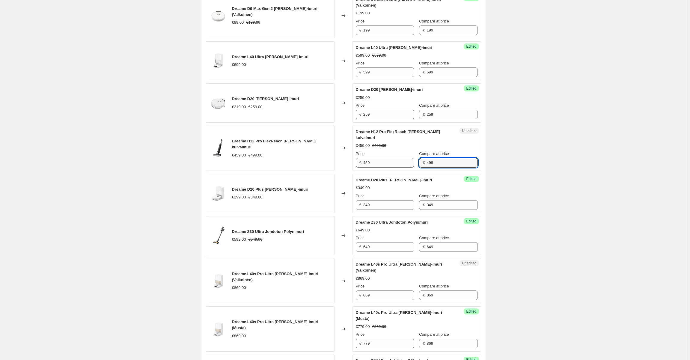
drag, startPoint x: 438, startPoint y: 160, endPoint x: 392, endPoint y: 160, distance: 46.5
click at [392, 160] on div "Price € 459 Compare at price € 499" at bounding box center [417, 159] width 122 height 17
click at [377, 158] on input "459" at bounding box center [389, 163] width 51 height 10
paste input "9"
type input "499"
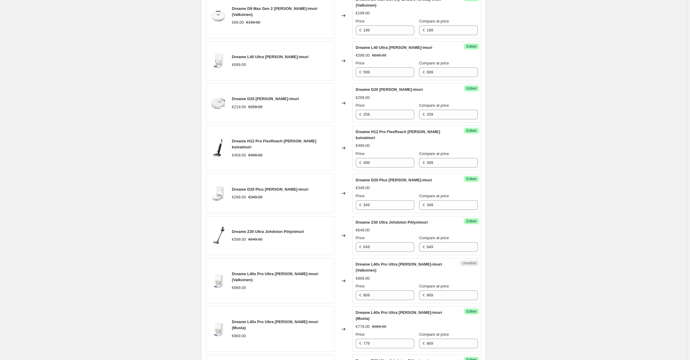
click at [500, 150] on div "Create new price change job. This page is ready Create new price change job Dra…" at bounding box center [343, 145] width 687 height 1010
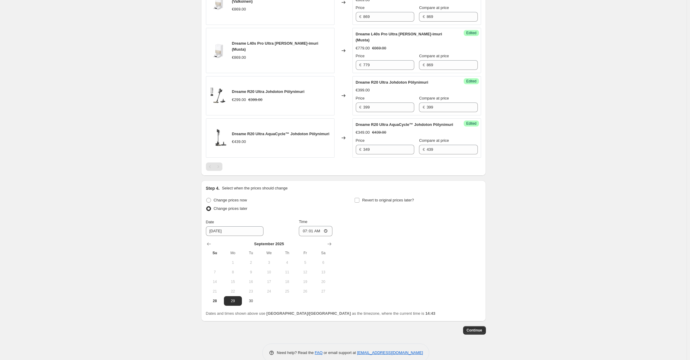
scroll to position [644, 0]
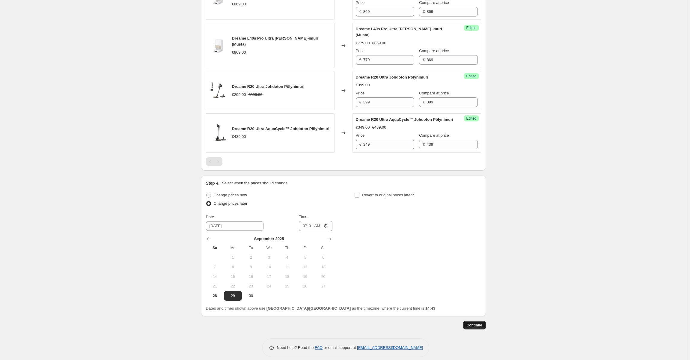
click at [479, 323] on span "Continue" at bounding box center [475, 325] width 16 height 5
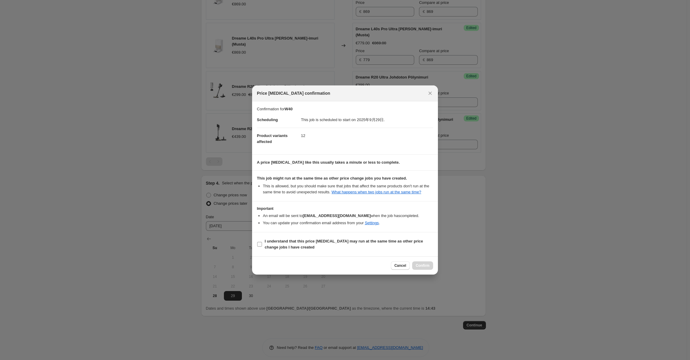
click at [300, 245] on span "I understand that this price change job may run at the same time as other price…" at bounding box center [349, 244] width 169 height 12
click at [262, 245] on input "I understand that this price change job may run at the same time as other price…" at bounding box center [259, 244] width 5 height 5
checkbox input "true"
click at [426, 267] on span "Confirm" at bounding box center [423, 265] width 14 height 5
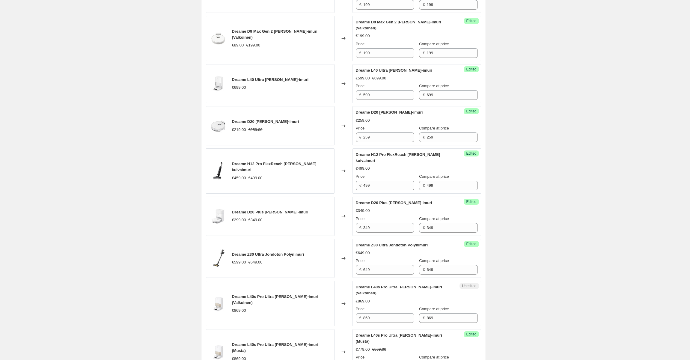
scroll to position [134, 0]
